Goal: Task Accomplishment & Management: Use online tool/utility

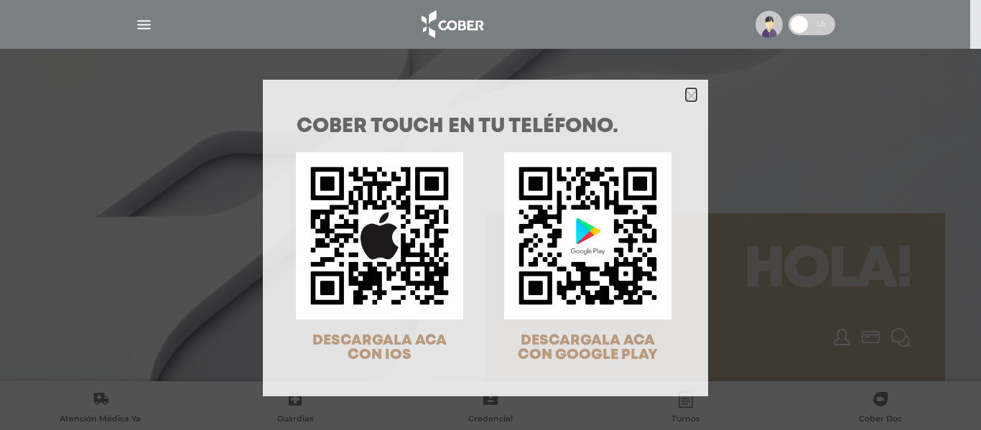
click at [689, 93] on polygon "Close" at bounding box center [691, 96] width 11 height 11
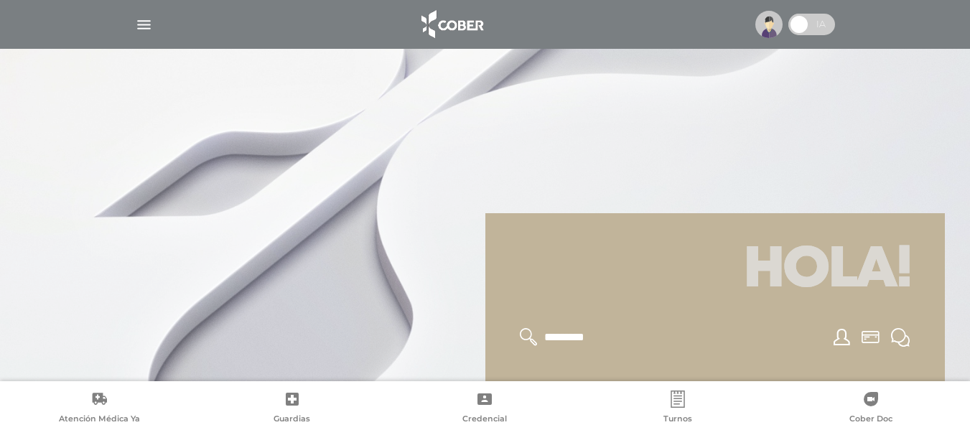
scroll to position [144, 0]
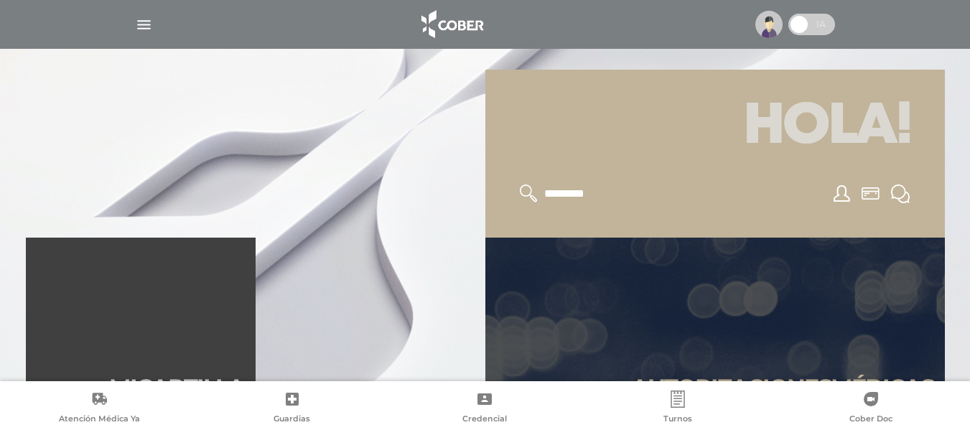
click at [638, 325] on link "Autori zaciones médicas" at bounding box center [716, 324] width 460 height 172
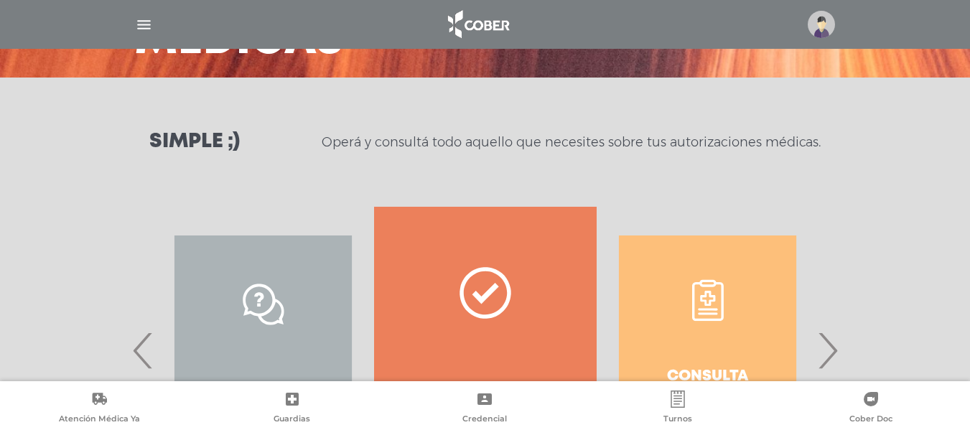
scroll to position [287, 0]
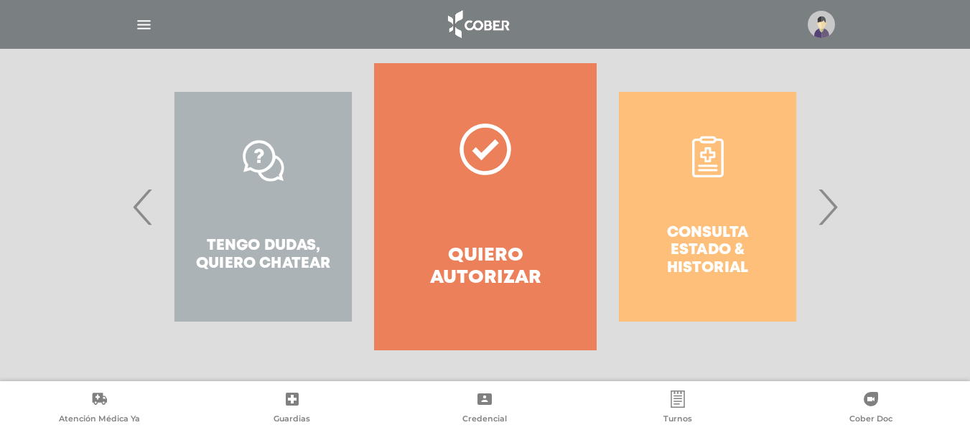
click at [831, 208] on span "›" at bounding box center [828, 207] width 28 height 78
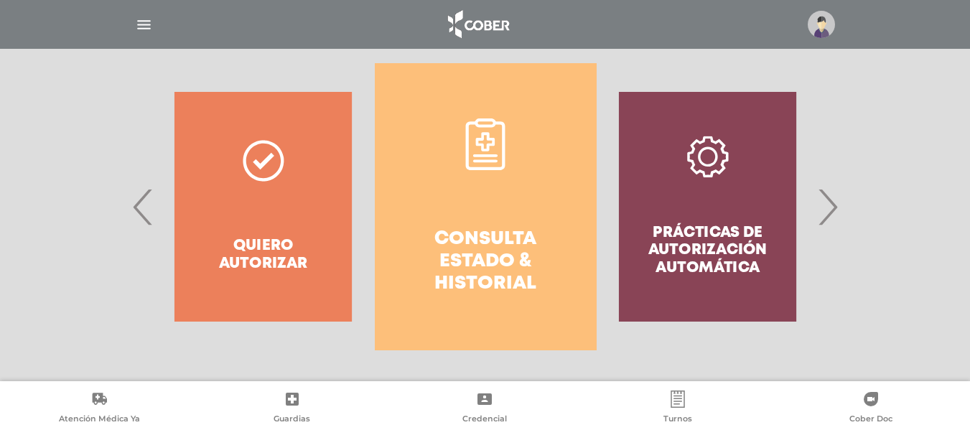
click at [481, 216] on link "Consulta estado & historial" at bounding box center [486, 206] width 222 height 287
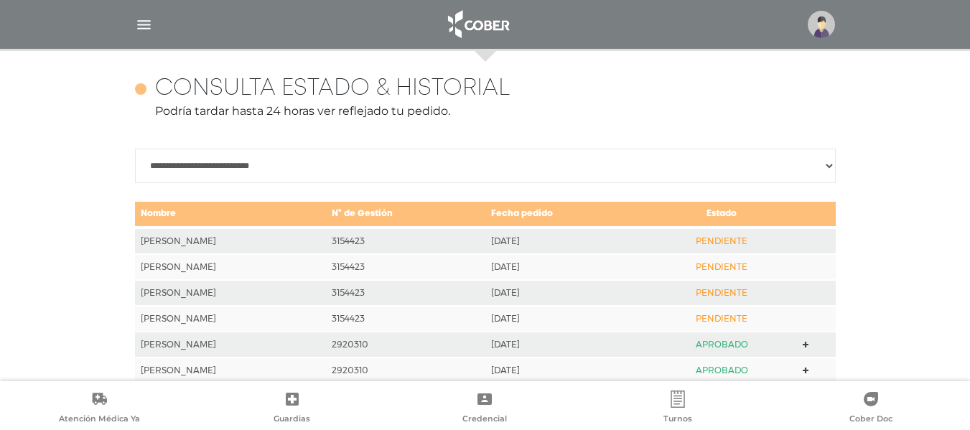
scroll to position [638, 0]
